Goal: Task Accomplishment & Management: Use online tool/utility

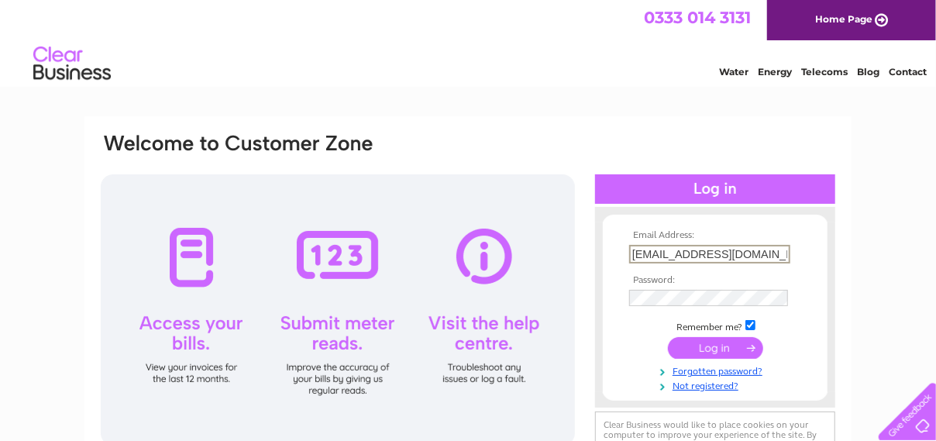
click at [743, 245] on input "leithhouse6@gmail.com" at bounding box center [709, 254] width 161 height 19
type input "cambridgehouse8@gmail.com"
click at [696, 345] on input "submit" at bounding box center [715, 346] width 95 height 22
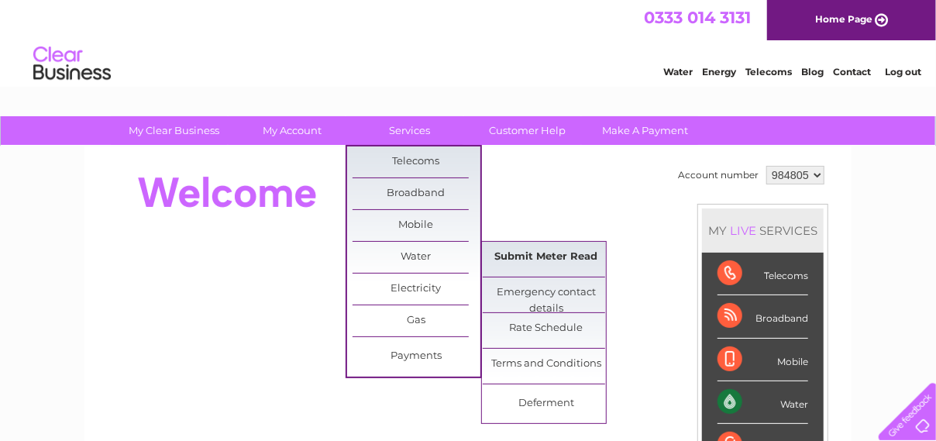
click at [513, 252] on link "Submit Meter Read" at bounding box center [546, 257] width 128 height 31
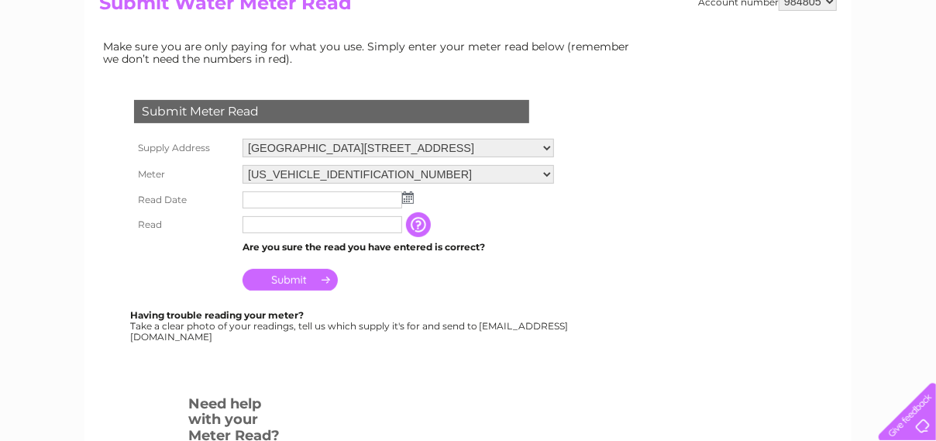
scroll to position [197, 0]
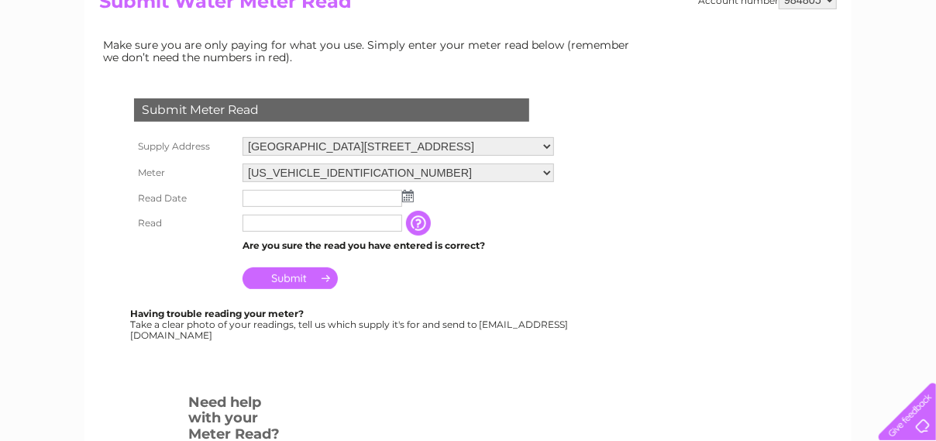
click at [408, 192] on img at bounding box center [408, 196] width 12 height 12
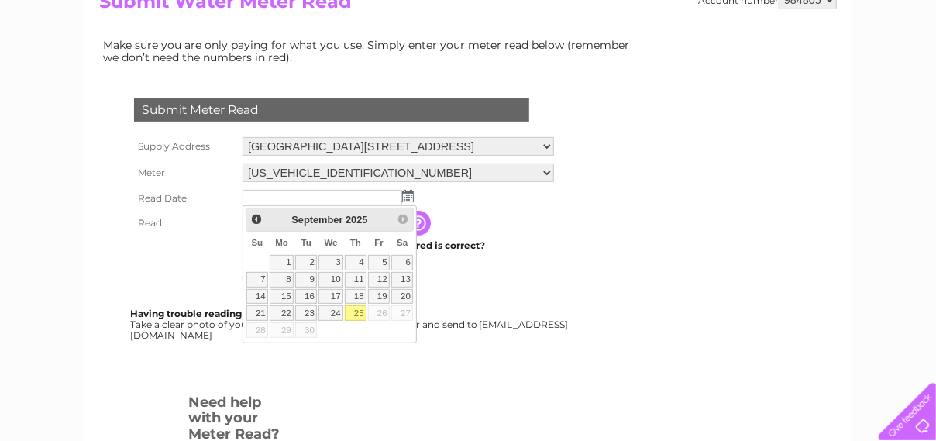
click at [353, 308] on link "25" at bounding box center [356, 312] width 22 height 15
type input "2025/09/25"
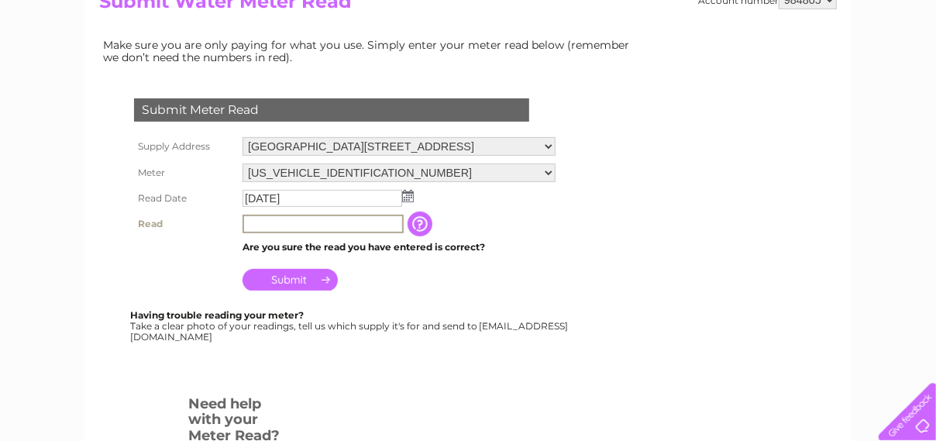
click at [266, 223] on input "text" at bounding box center [322, 224] width 161 height 19
type input "04611"
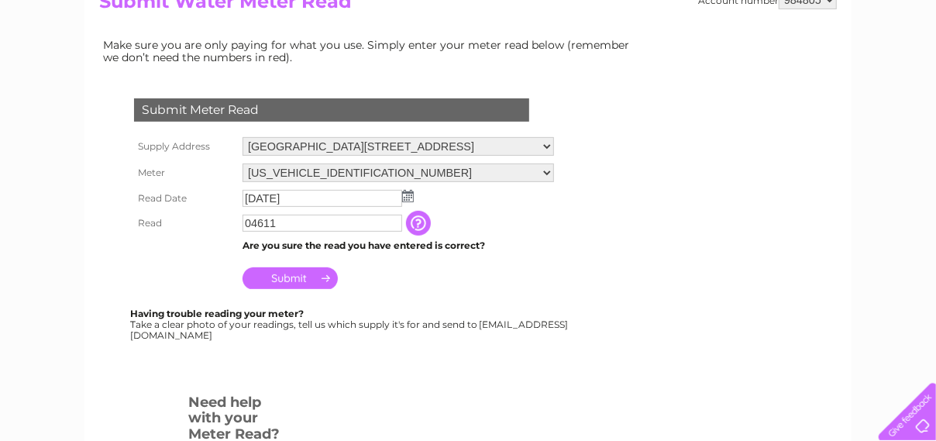
click at [303, 280] on input "Submit" at bounding box center [289, 278] width 95 height 22
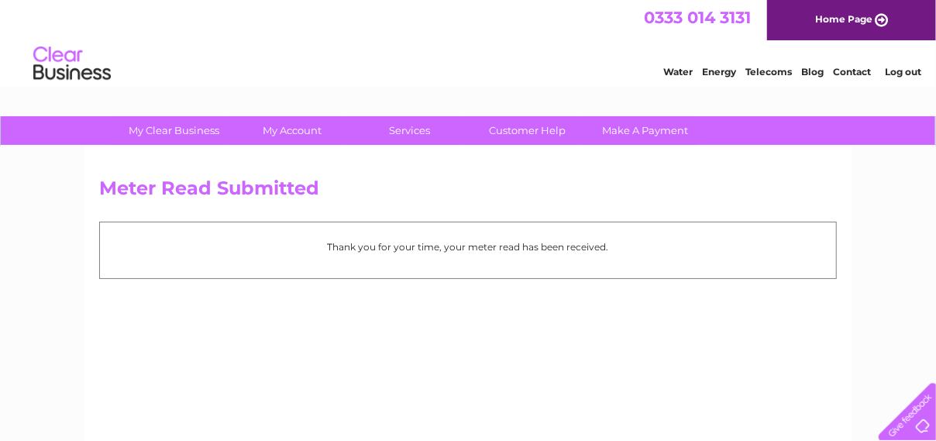
click at [893, 71] on link "Log out" at bounding box center [902, 72] width 36 height 12
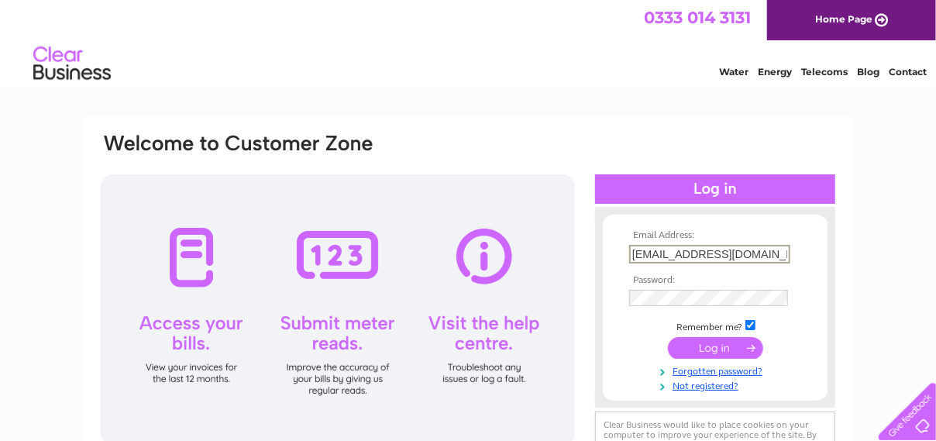
click at [771, 251] on input "cambridgehouse8@gmail.com" at bounding box center [709, 254] width 161 height 19
type input "bonklehouse@gmail.com"
click at [723, 341] on input "submit" at bounding box center [715, 346] width 95 height 22
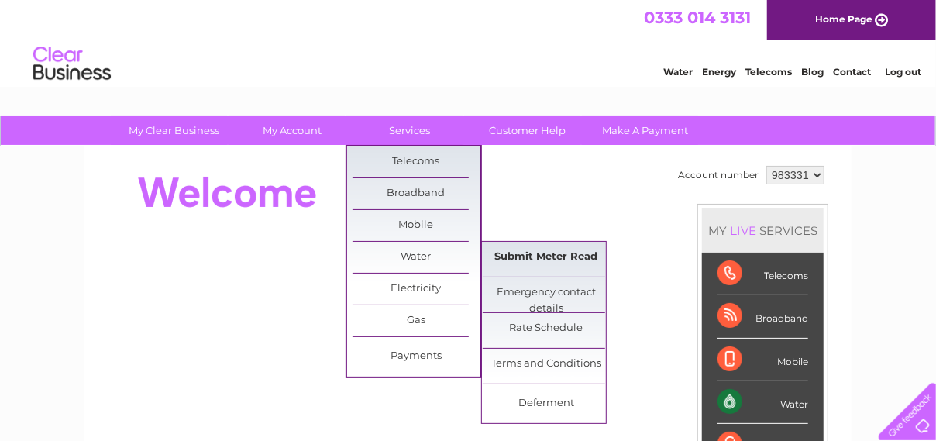
click at [540, 257] on link "Submit Meter Read" at bounding box center [546, 257] width 128 height 31
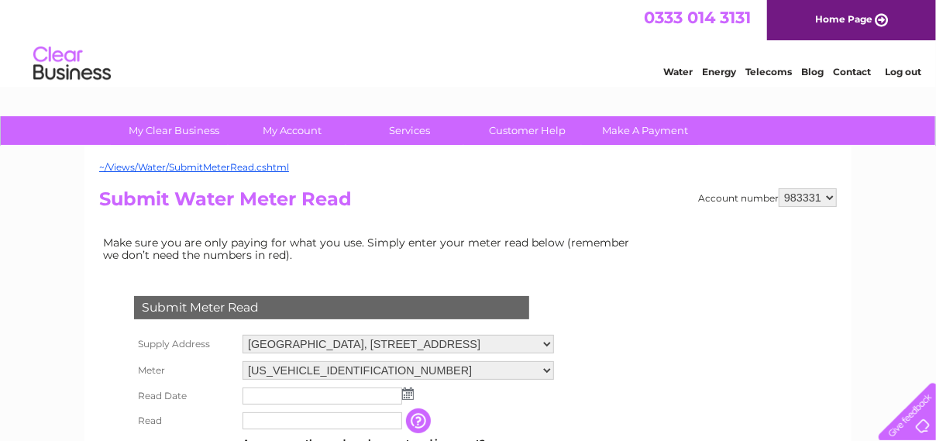
click at [410, 396] on img at bounding box center [408, 393] width 12 height 12
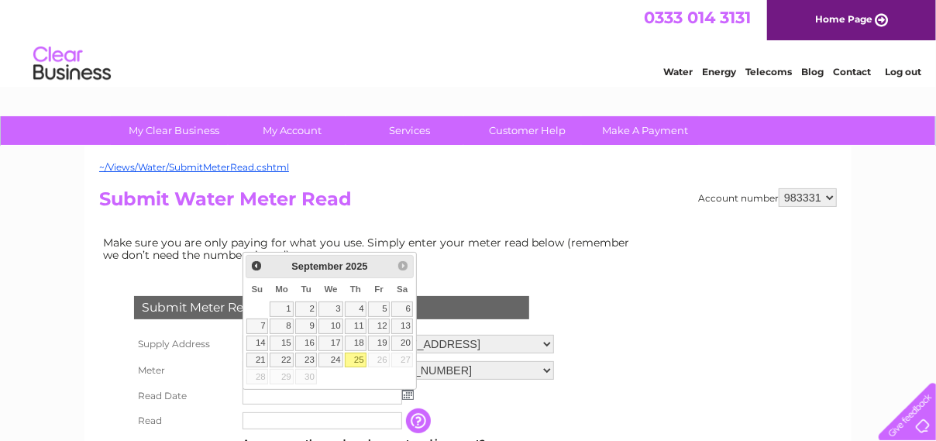
click at [349, 356] on link "25" at bounding box center [356, 359] width 22 height 15
type input "[DATE]"
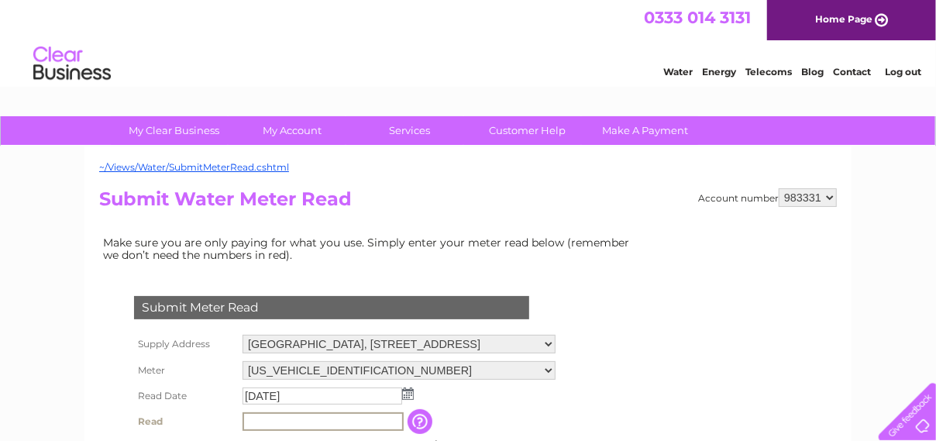
click at [265, 417] on input "text" at bounding box center [322, 421] width 161 height 19
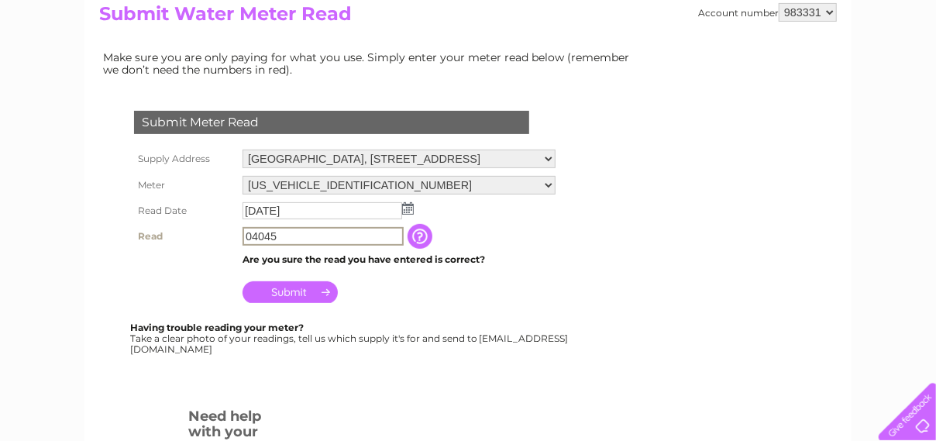
scroll to position [191, 0]
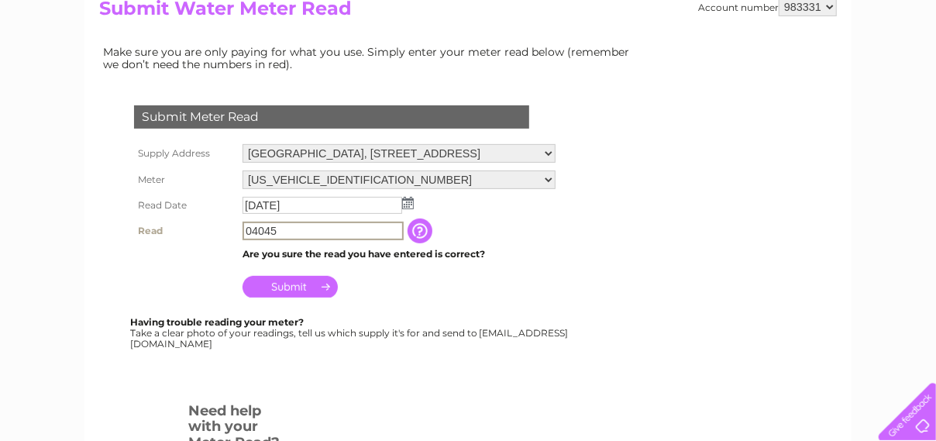
type input "04045"
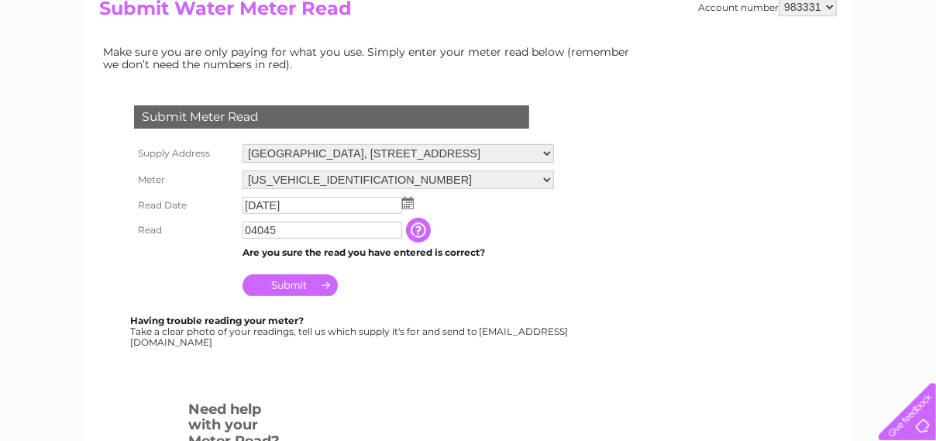
click at [290, 284] on input "Submit" at bounding box center [289, 285] width 95 height 22
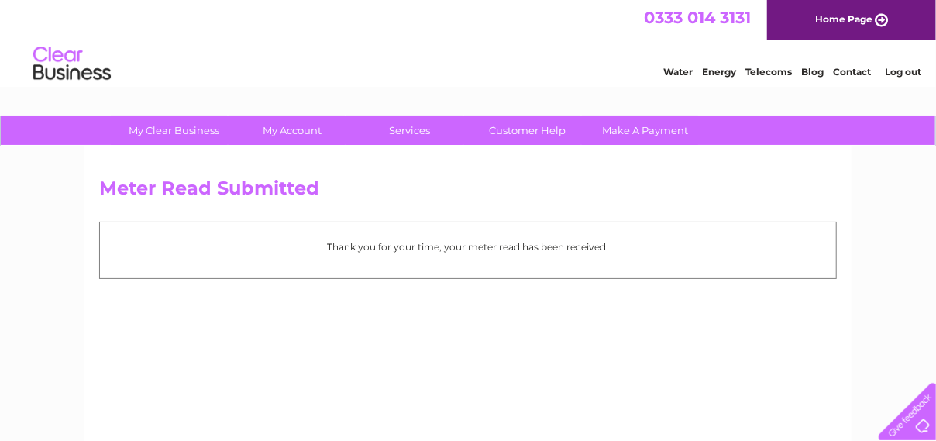
click at [905, 70] on link "Log out" at bounding box center [902, 72] width 36 height 12
